Goal: Task Accomplishment & Management: Use online tool/utility

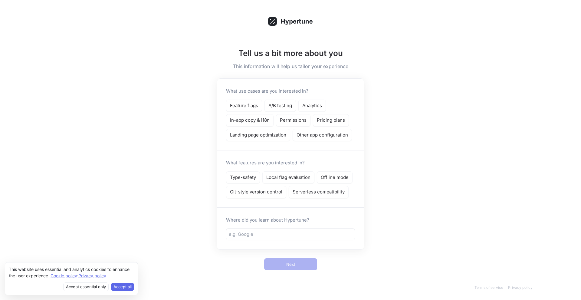
click at [419, 136] on div "Tell us a bit more about you This information will help us tailor your experien…" at bounding box center [290, 150] width 581 height 300
click at [336, 227] on div "Where did you learn about Hypertune?" at bounding box center [290, 228] width 147 height 42
click at [251, 102] on p "Feature flags" at bounding box center [244, 105] width 28 height 7
click at [292, 118] on p "Permissions" at bounding box center [293, 120] width 27 height 7
click at [245, 179] on p "Type-safety" at bounding box center [243, 177] width 26 height 7
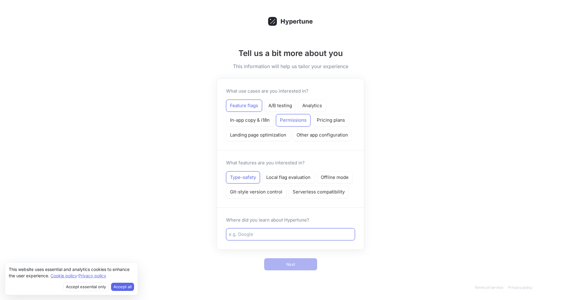
click at [274, 236] on input "text" at bounding box center [290, 234] width 123 height 7
type input "Vercel"
click at [295, 262] on button "Next" at bounding box center [290, 264] width 53 height 12
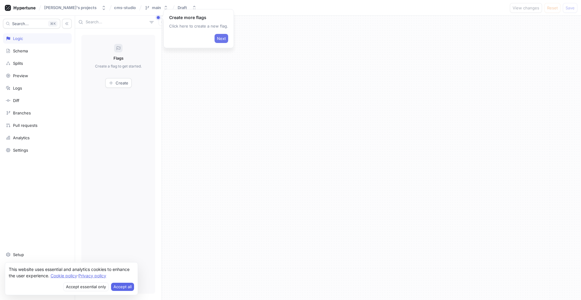
click at [221, 38] on span "Next" at bounding box center [221, 39] width 9 height 4
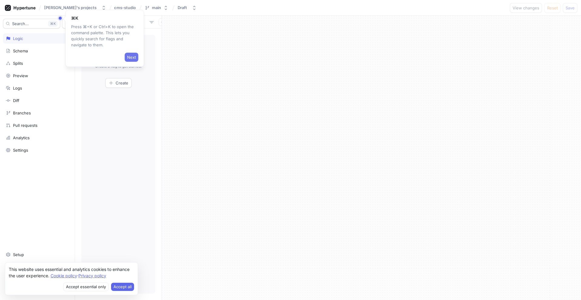
click at [129, 55] on span "Next" at bounding box center [131, 57] width 9 height 4
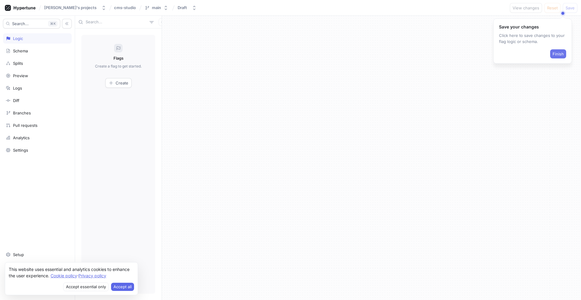
click at [560, 51] on button "Finish" at bounding box center [558, 53] width 16 height 9
click at [124, 286] on button "Accept all" at bounding box center [122, 287] width 23 height 8
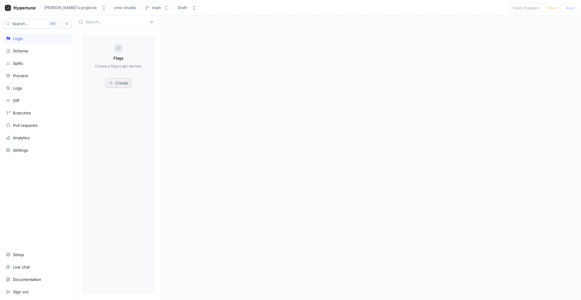
click at [118, 80] on button "Create" at bounding box center [118, 83] width 26 height 10
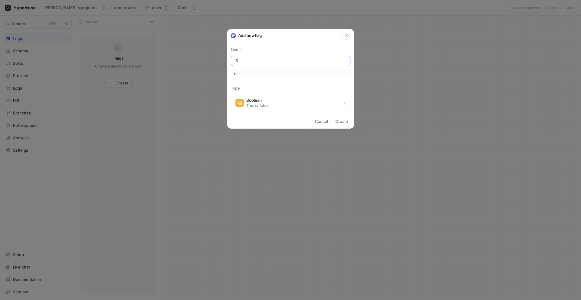
type input "Su"
type input "su"
type input "Sup"
type input "sup"
type input "Supp"
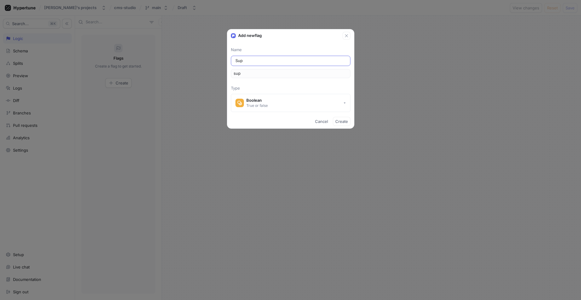
type input "supp"
type input "Suppo"
type input "suppo"
type input "Suppor"
type input "suppor"
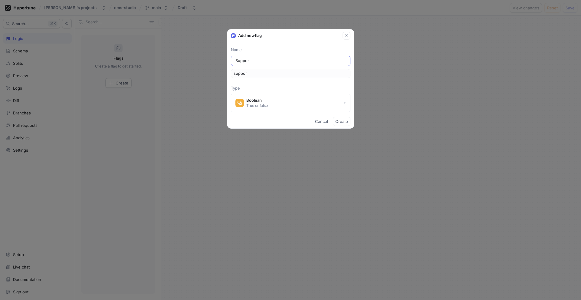
type input "Support"
type input "support"
type input "Support"
click at [342, 121] on span "Create" at bounding box center [341, 122] width 13 height 4
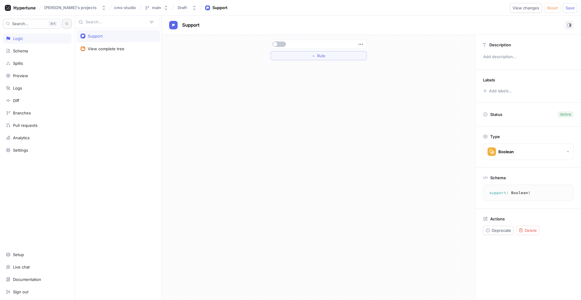
click at [63, 26] on button "button" at bounding box center [67, 24] width 10 height 10
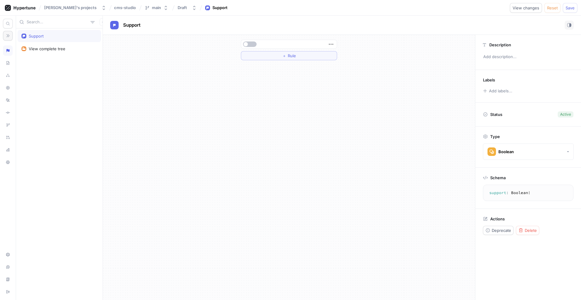
click at [8, 34] on icon "button" at bounding box center [8, 36] width 4 height 4
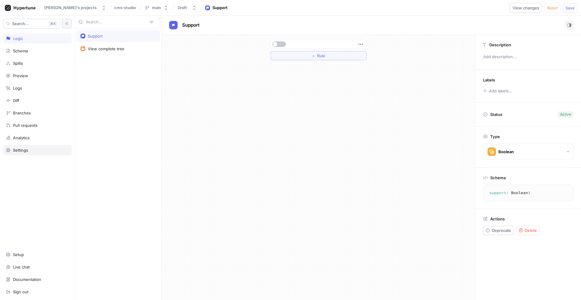
click at [29, 149] on div "Settings" at bounding box center [37, 150] width 63 height 5
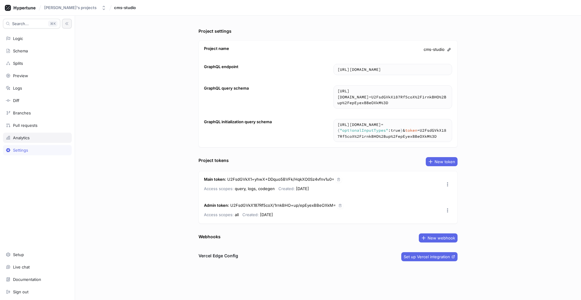
click at [38, 136] on div "Analytics" at bounding box center [37, 137] width 63 height 5
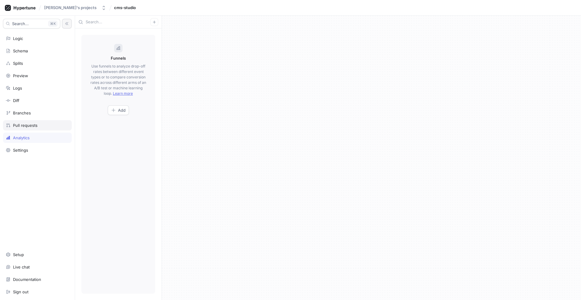
click at [36, 121] on div "Pull requests" at bounding box center [37, 125] width 69 height 10
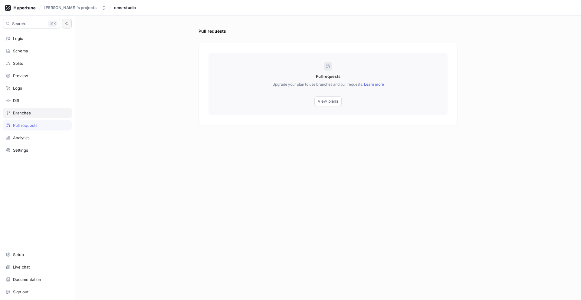
click at [33, 112] on div "Branches" at bounding box center [37, 112] width 63 height 5
click at [32, 104] on div "Diff" at bounding box center [37, 100] width 69 height 10
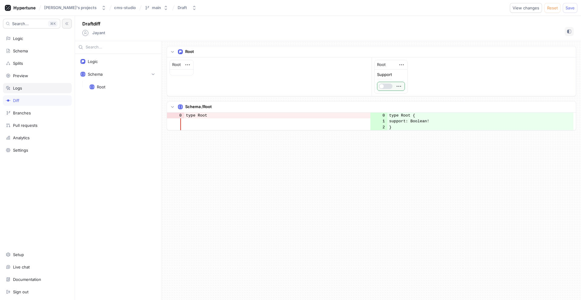
click at [30, 87] on div "Logs" at bounding box center [37, 88] width 63 height 5
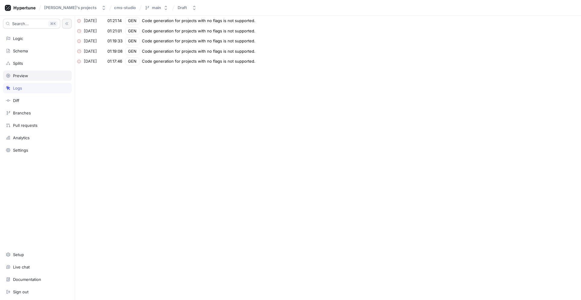
click at [31, 72] on div "Preview" at bounding box center [37, 75] width 69 height 10
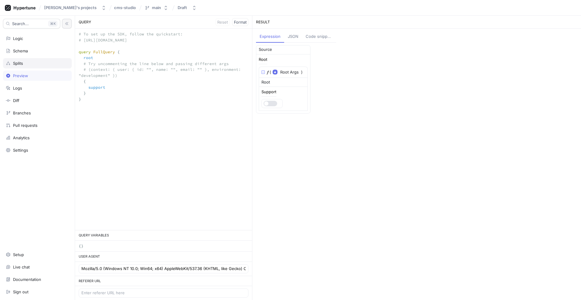
click at [31, 67] on div "Splits" at bounding box center [37, 63] width 69 height 10
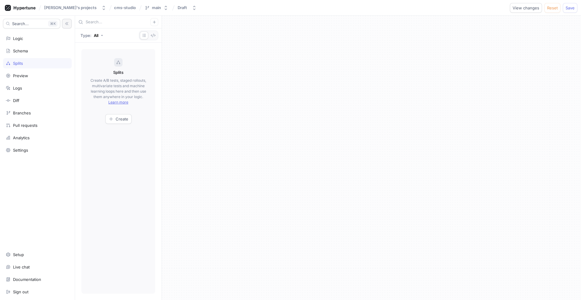
click at [31, 57] on div "Search... K Logic Schema Splits Preview Logs Diff Branches Pull requests Analyt…" at bounding box center [37, 158] width 75 height 284
click at [31, 54] on div "Search... K Logic Schema Splits Preview Logs Diff Branches Pull requests Analyt…" at bounding box center [37, 158] width 75 height 284
click at [31, 54] on div "Schema" at bounding box center [37, 51] width 69 height 10
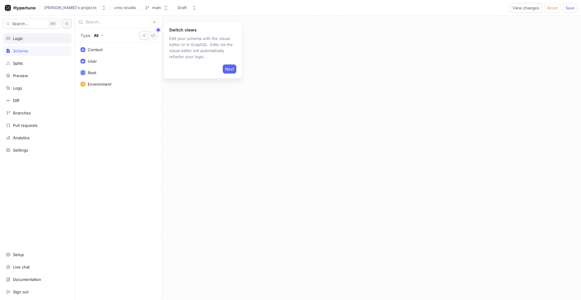
click at [32, 38] on div "Logic" at bounding box center [37, 38] width 63 height 5
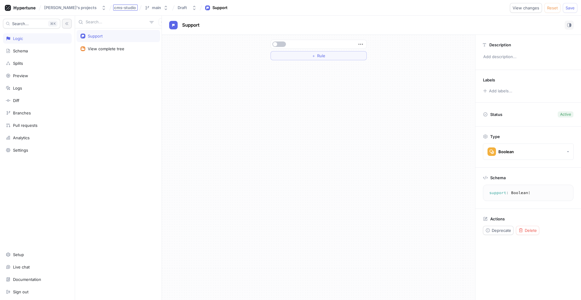
click at [114, 8] on span "cms-studio" at bounding box center [125, 7] width 22 height 4
click at [65, 8] on div "[PERSON_NAME]'s projects" at bounding box center [70, 7] width 52 height 5
click at [178, 49] on div "＋ Rule" at bounding box center [318, 50] width 313 height 30
